Goal: Transaction & Acquisition: Download file/media

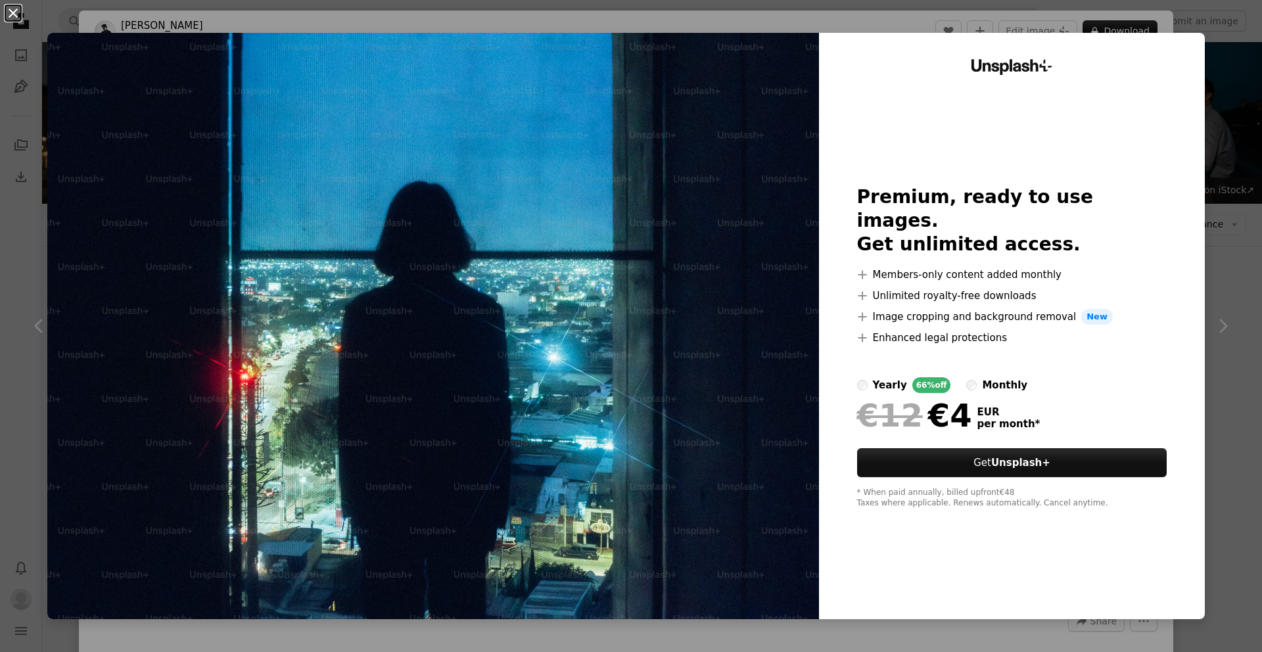
click at [10, 10] on button "An X shape" at bounding box center [13, 13] width 16 height 16
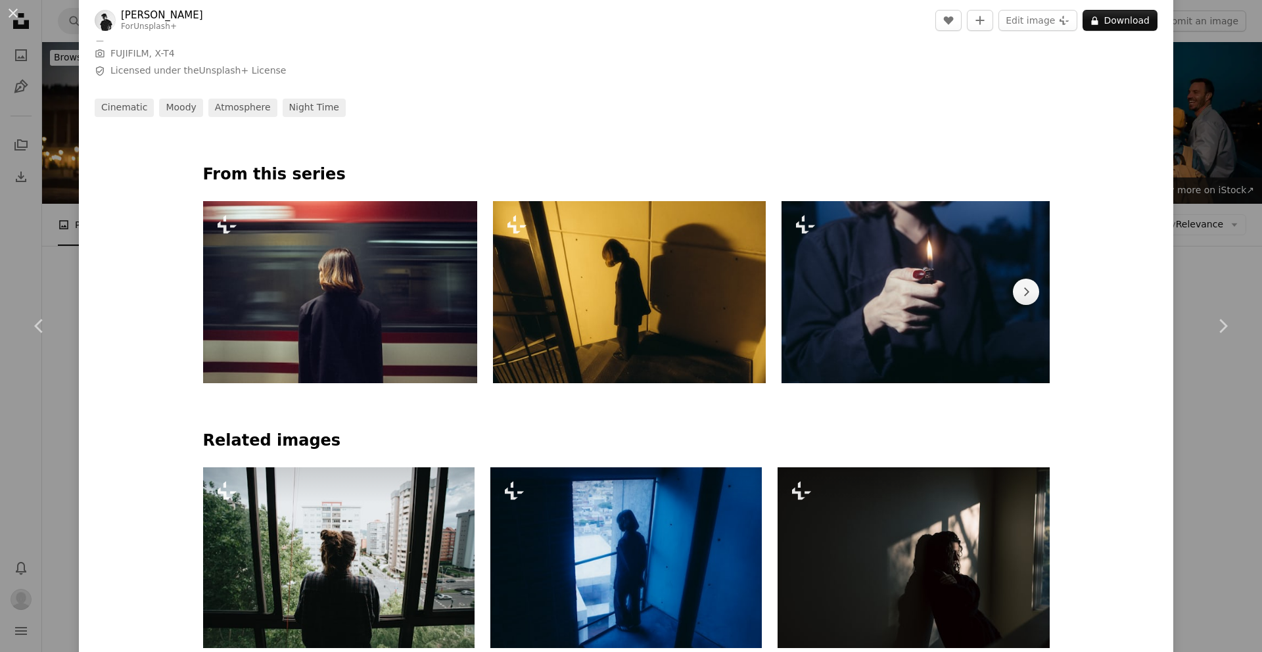
scroll to position [891, 0]
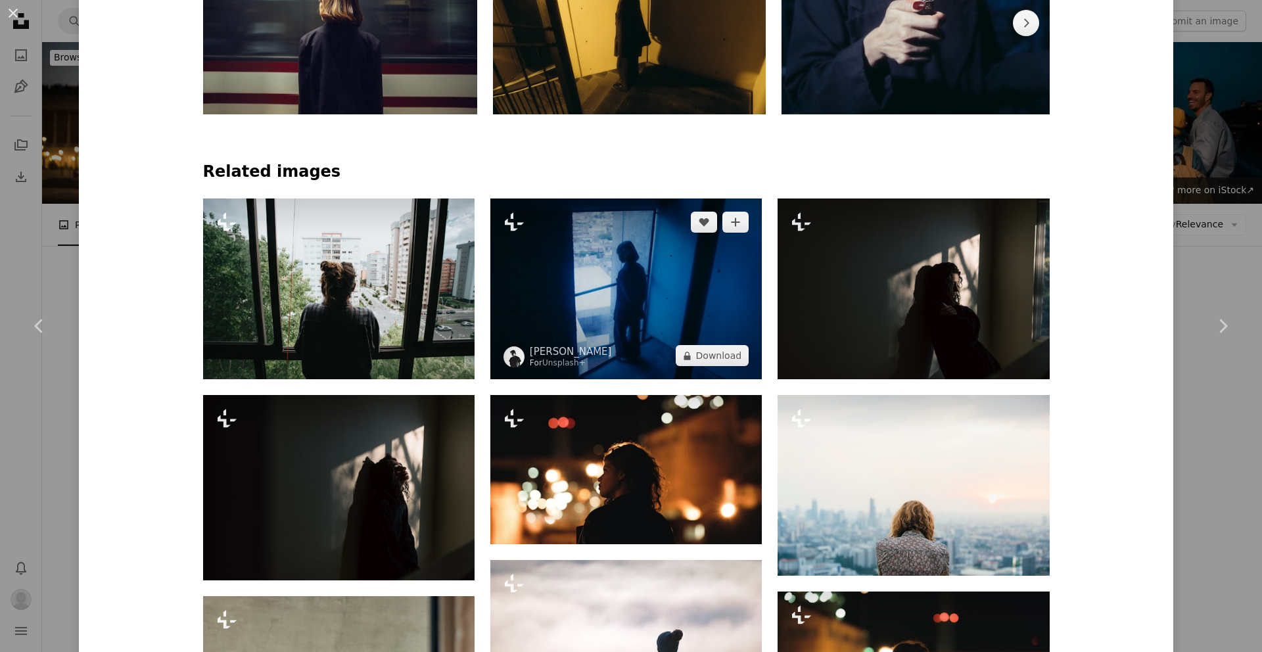
click at [622, 324] on img at bounding box center [625, 288] width 271 height 181
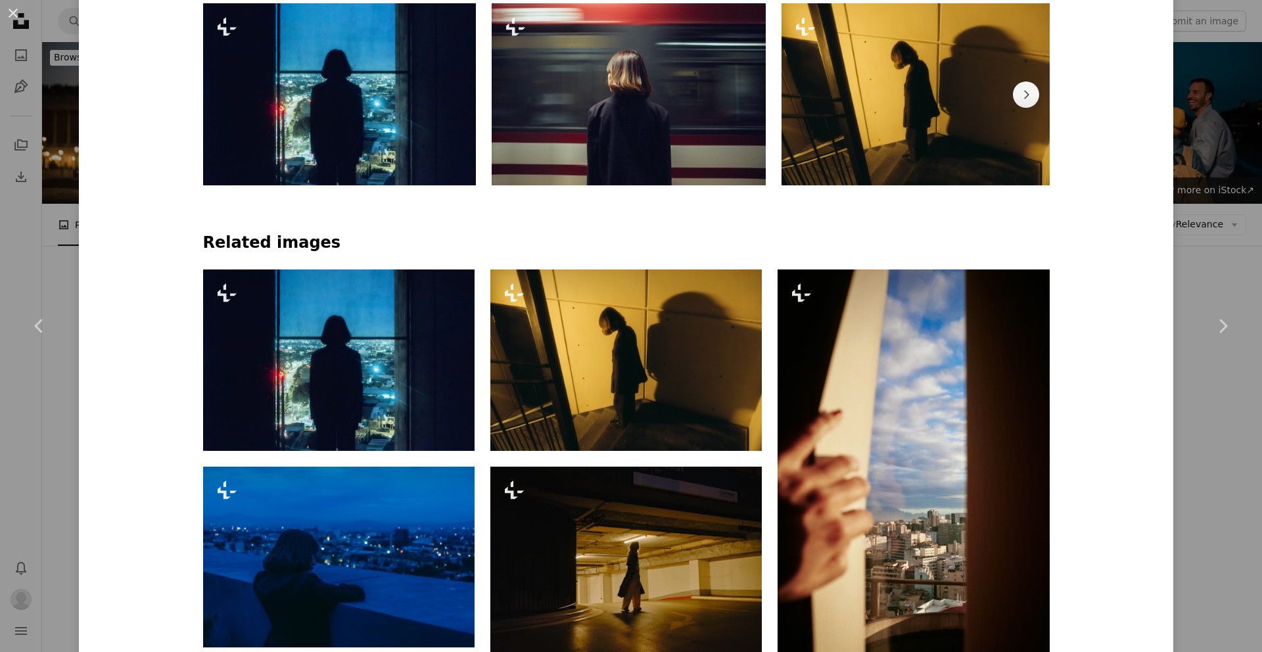
scroll to position [1028, 0]
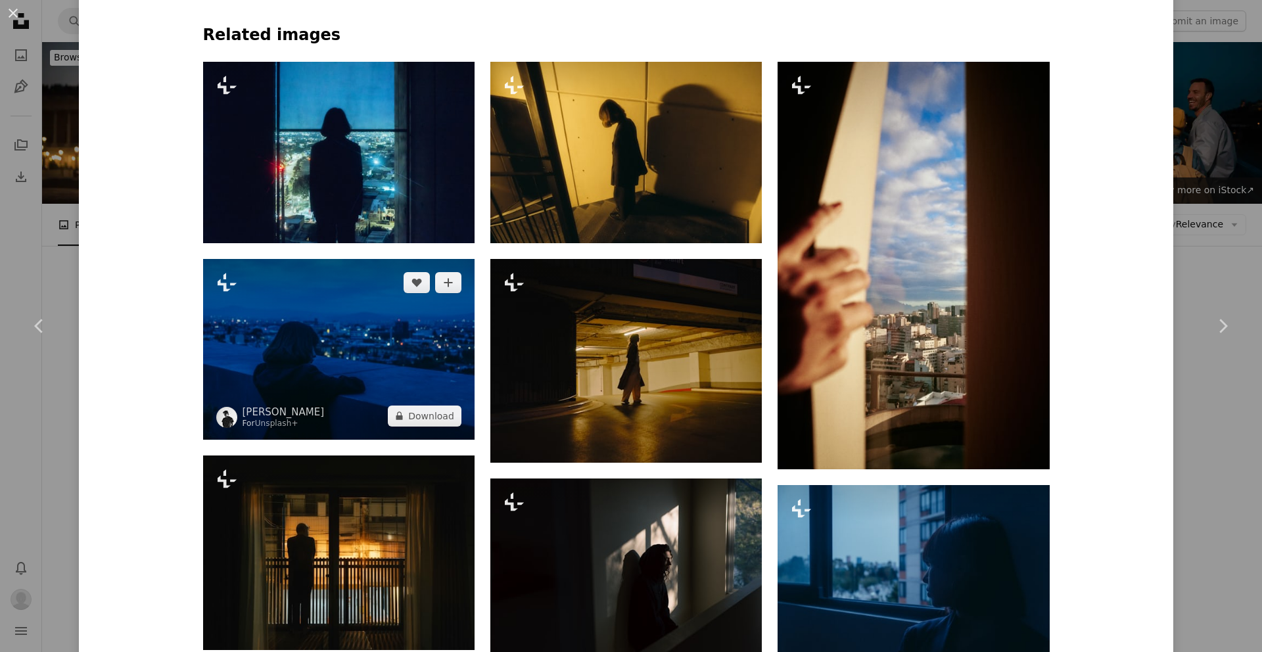
click at [276, 366] on img at bounding box center [338, 349] width 271 height 181
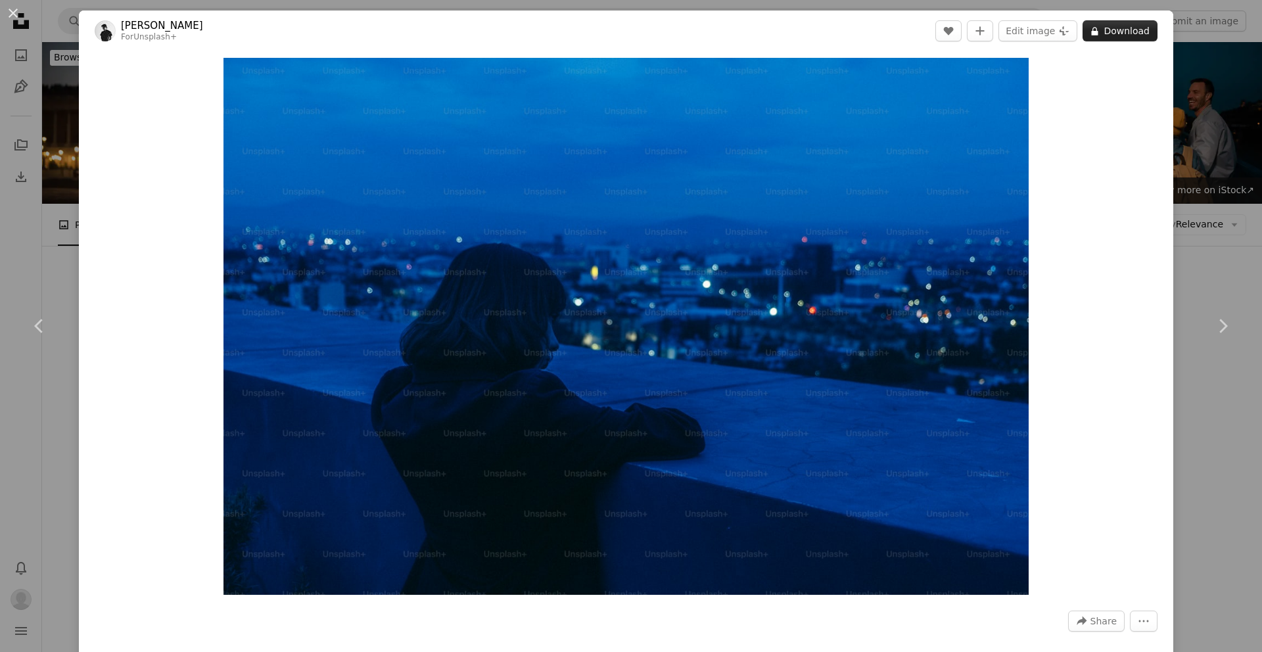
click at [1127, 33] on button "A lock Download" at bounding box center [1119, 30] width 75 height 21
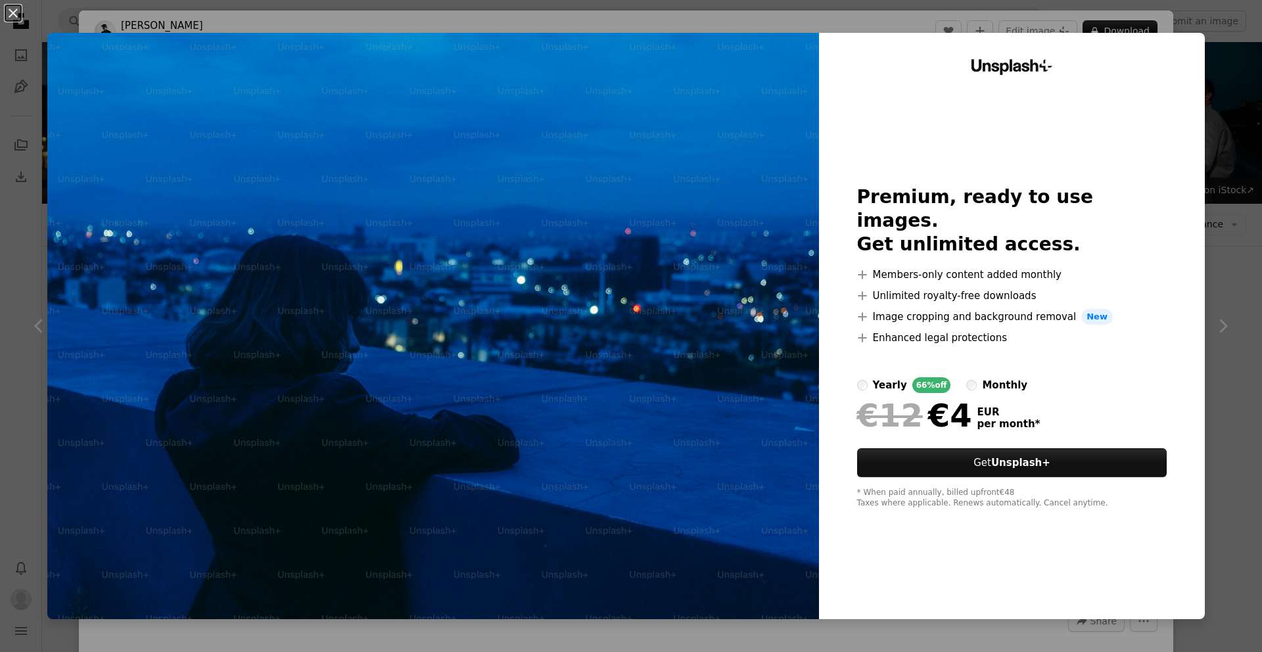
click at [975, 362] on div at bounding box center [1012, 362] width 310 height 32
click at [978, 377] on label "monthly" at bounding box center [996, 385] width 61 height 16
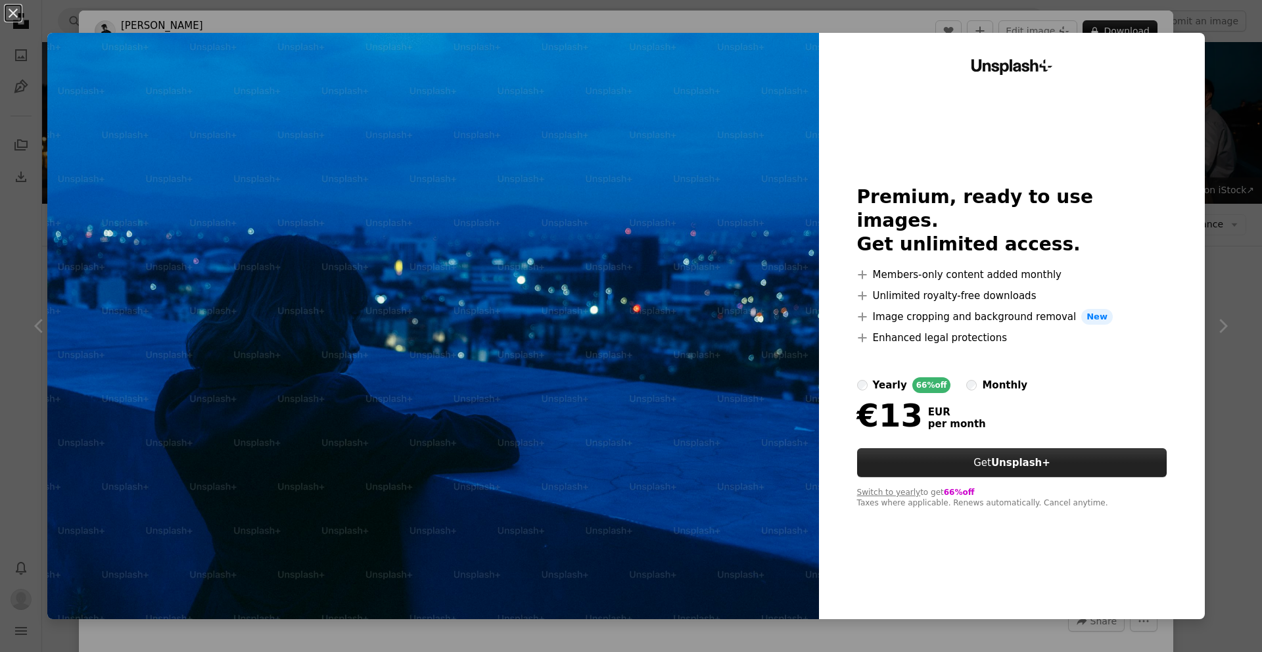
click at [1043, 457] on strong "Unsplash+" at bounding box center [1020, 463] width 59 height 12
